Goal: Browse casually

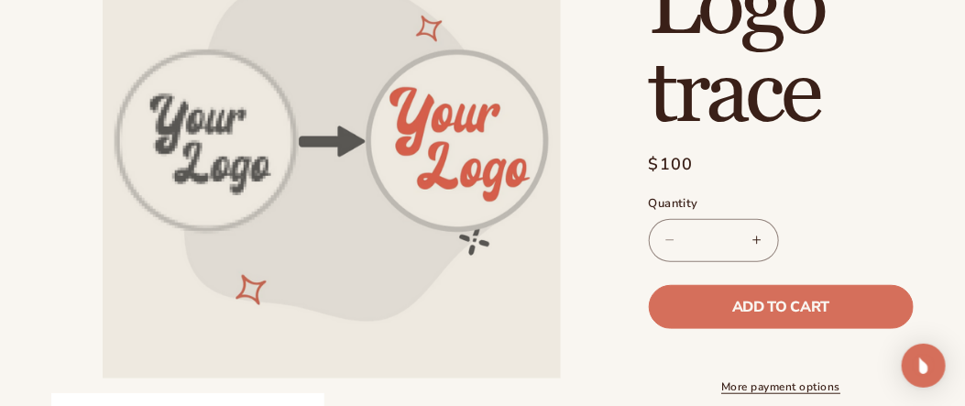
scroll to position [256, 0]
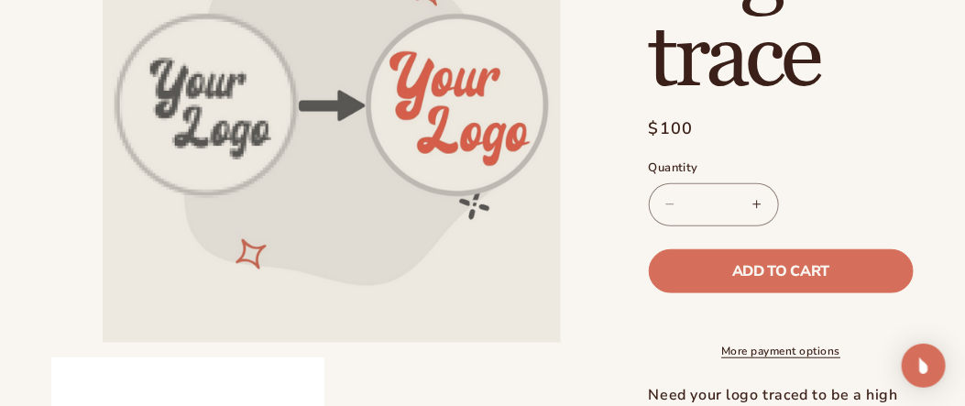
click at [764, 359] on link "More payment options" at bounding box center [781, 351] width 265 height 16
